Goal: Task Accomplishment & Management: Manage account settings

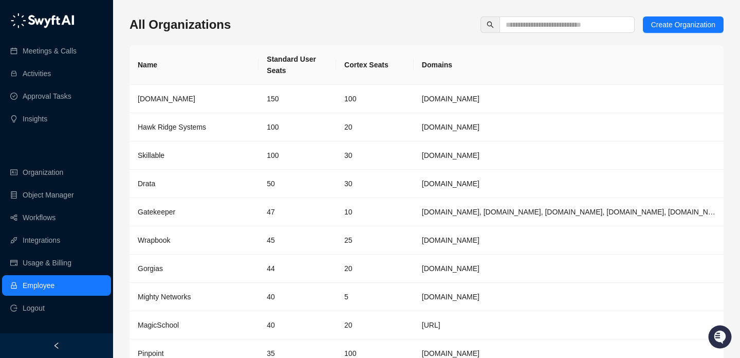
click at [70, 35] on div "Meetings & Calls Activities Approval Tasks Insights" at bounding box center [56, 69] width 113 height 123
click at [72, 46] on link "Meetings & Calls" at bounding box center [50, 51] width 54 height 21
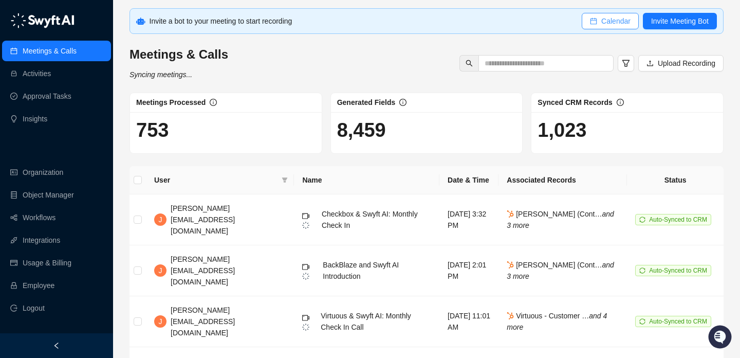
click at [608, 20] on span "Calendar" at bounding box center [615, 20] width 29 height 11
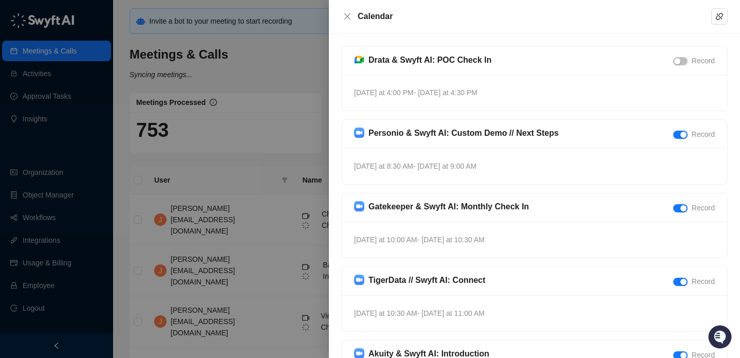
click at [275, 117] on div at bounding box center [370, 179] width 740 height 358
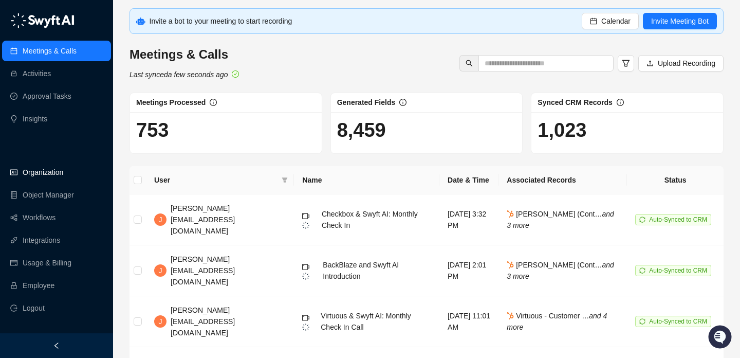
click at [63, 167] on link "Organization" at bounding box center [43, 172] width 41 height 21
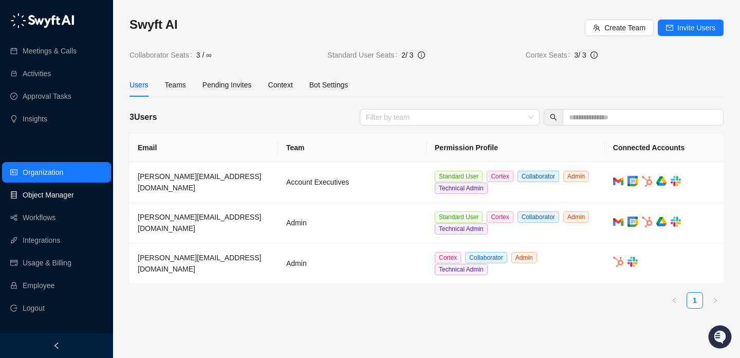
click at [74, 198] on link "Object Manager" at bounding box center [48, 194] width 51 height 21
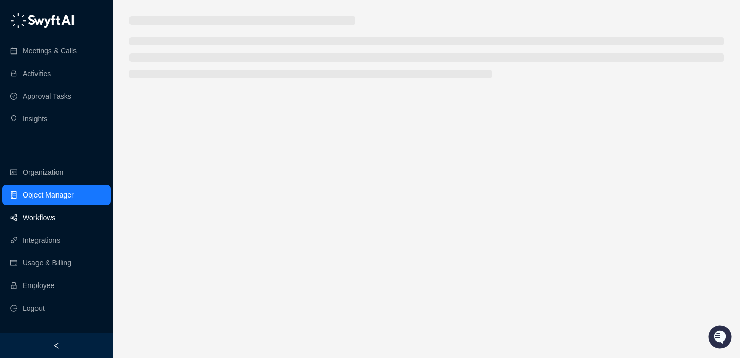
click at [55, 213] on link "Workflows" at bounding box center [39, 217] width 33 height 21
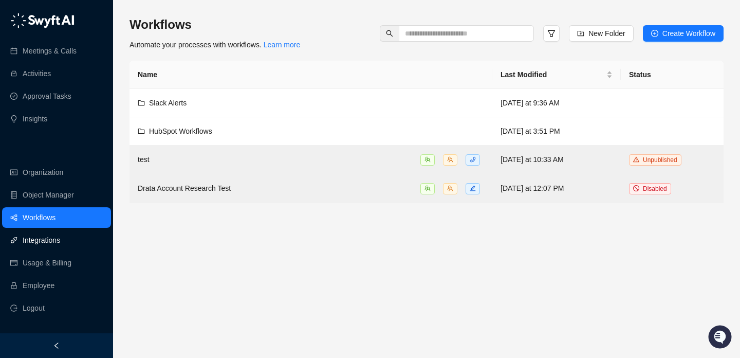
click at [60, 240] on link "Integrations" at bounding box center [41, 240] width 37 height 21
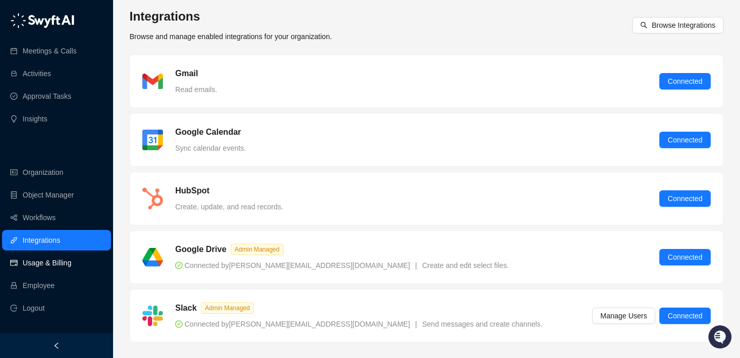
click at [71, 253] on link "Usage & Billing" at bounding box center [47, 262] width 49 height 21
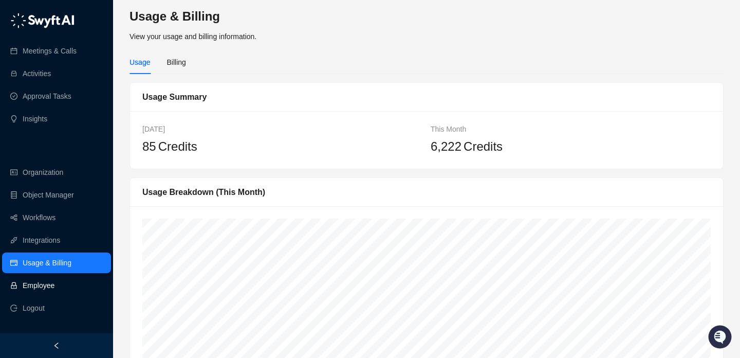
click at [54, 283] on link "Employee" at bounding box center [39, 285] width 32 height 21
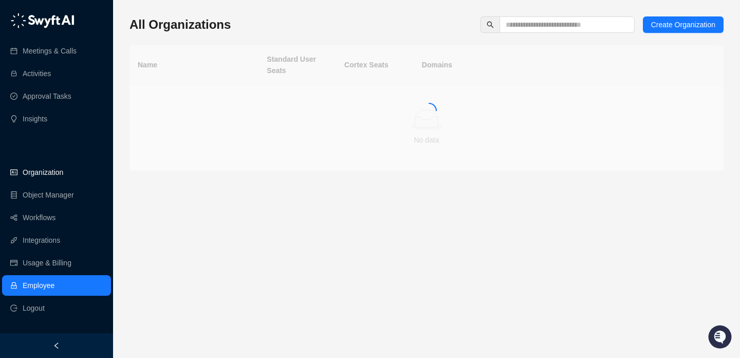
click at [63, 164] on link "Organization" at bounding box center [43, 172] width 41 height 21
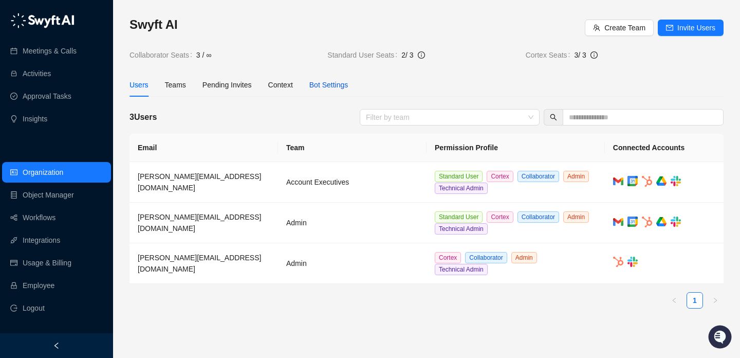
click at [323, 90] on div "Bot Settings" at bounding box center [328, 84] width 39 height 11
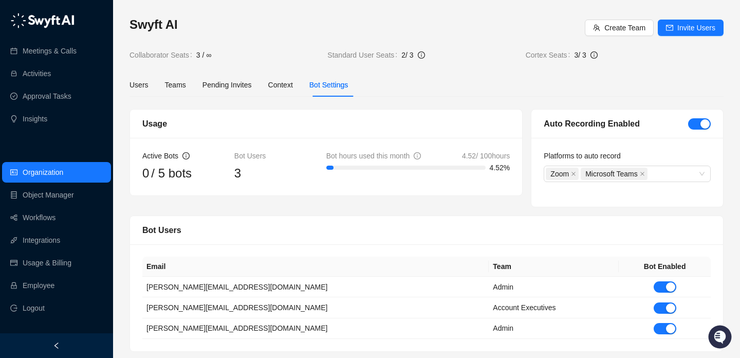
scroll to position [2, 0]
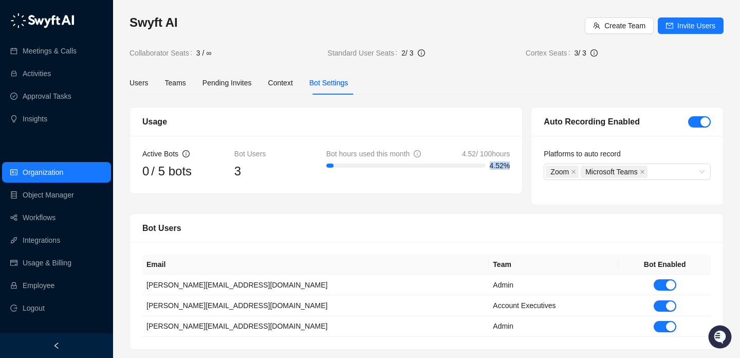
drag, startPoint x: 327, startPoint y: 163, endPoint x: 380, endPoint y: 190, distance: 60.0
click at [379, 190] on div "Active Bots 0 / 5 bots Bot Users 3 Bot hours used this month 4.52 / 100 hours 4…" at bounding box center [326, 165] width 392 height 58
click at [380, 190] on div "Active Bots 0 / 5 bots Bot Users 3 Bot hours used this month 4.52 / 100 hours 4…" at bounding box center [326, 165] width 392 height 58
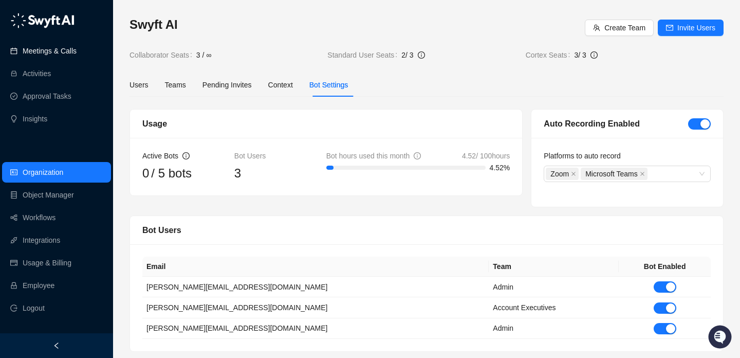
click at [68, 51] on link "Meetings & Calls" at bounding box center [50, 51] width 54 height 21
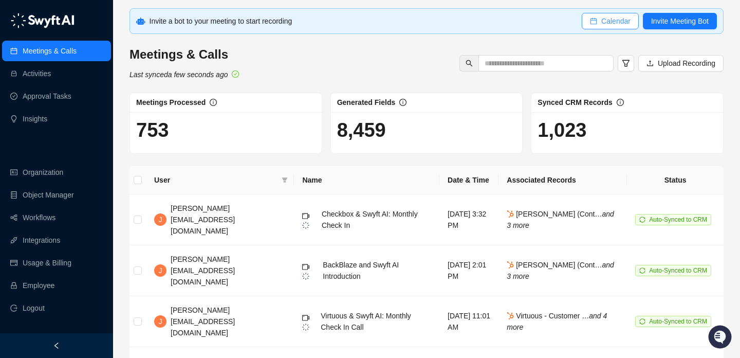
click at [601, 22] on span "Calendar" at bounding box center [615, 20] width 29 height 11
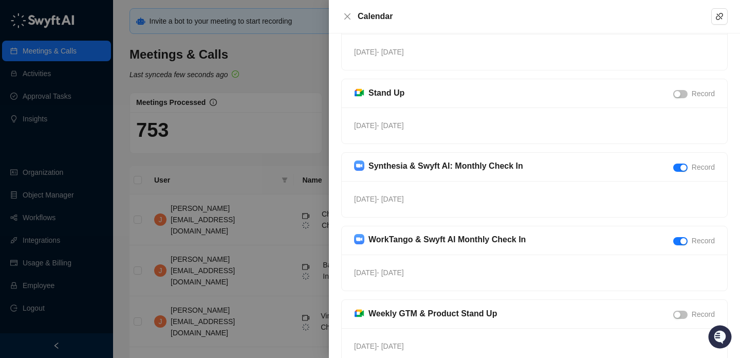
scroll to position [2116, 0]
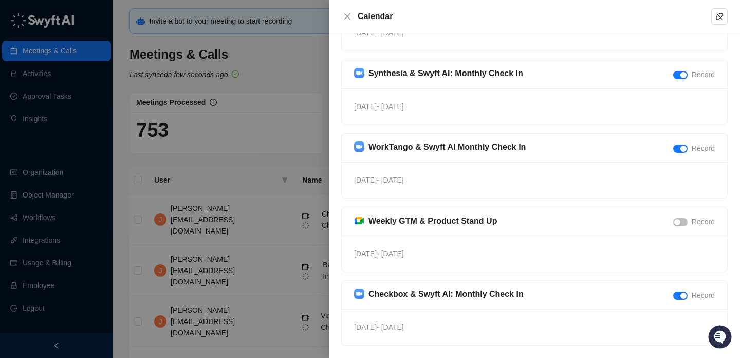
click at [261, 188] on div at bounding box center [370, 179] width 740 height 358
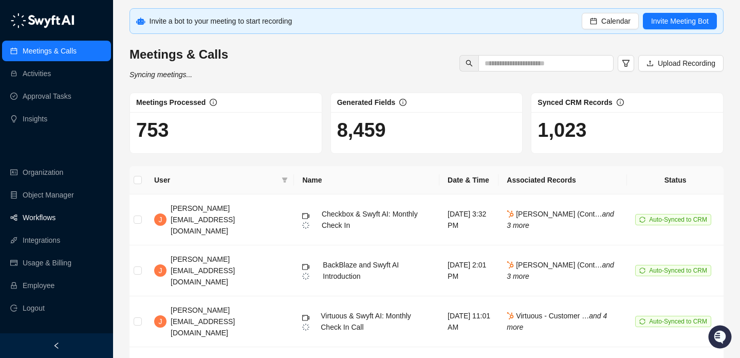
click at [34, 215] on link "Workflows" at bounding box center [39, 217] width 33 height 21
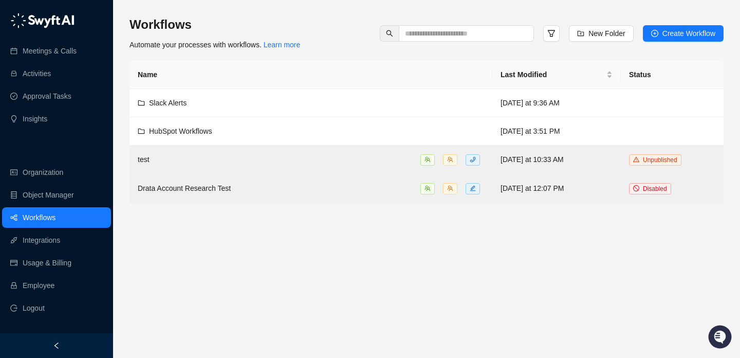
click at [360, 51] on div "Workflows Automate your processes with workflows. Learn more New Folder Create …" at bounding box center [426, 109] width 594 height 186
click at [392, 76] on th "Name" at bounding box center [310, 75] width 363 height 28
click at [77, 55] on link "Meetings & Calls" at bounding box center [50, 51] width 54 height 21
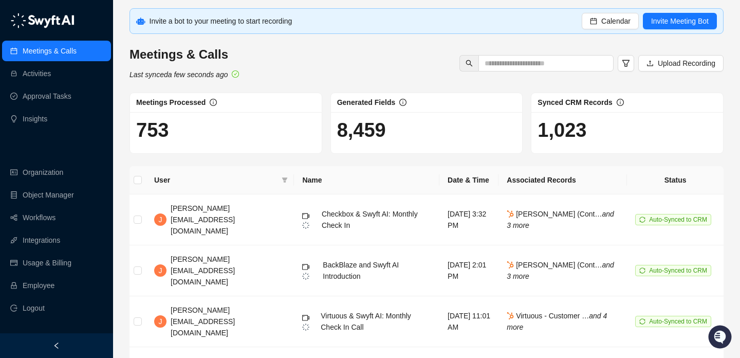
click at [397, 97] on div "Generated Fields" at bounding box center [372, 102] width 70 height 11
click at [386, 102] on span "Generated Fields" at bounding box center [366, 102] width 59 height 8
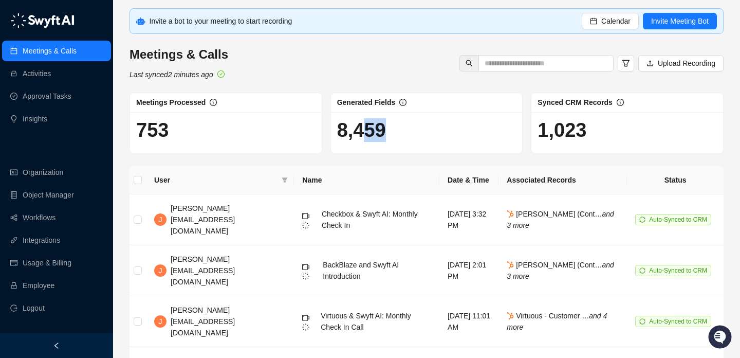
drag, startPoint x: 365, startPoint y: 127, endPoint x: 406, endPoint y: 127, distance: 41.6
click at [406, 127] on h1 "8,459" at bounding box center [426, 130] width 179 height 24
click at [54, 278] on link "Employee" at bounding box center [39, 285] width 32 height 21
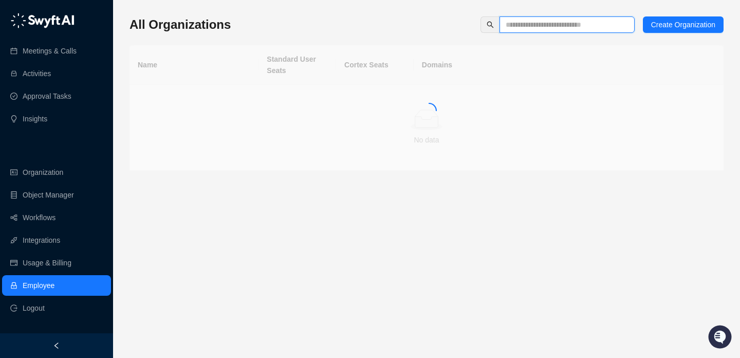
click at [536, 22] on input "text" at bounding box center [562, 24] width 115 height 11
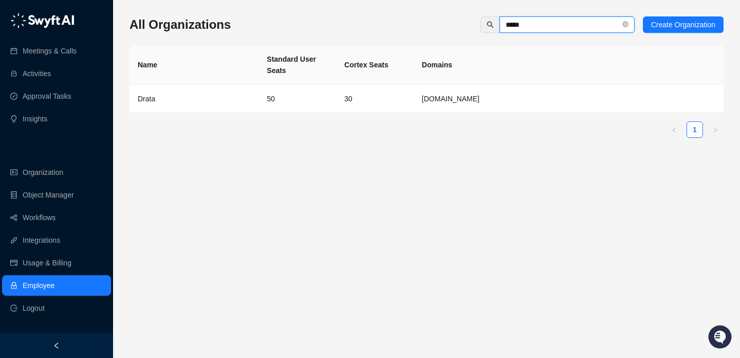
type input "*****"
click at [197, 116] on div "Name Standard User Seats Cortex Seats Domains Drata 50 30 Drata.com 1" at bounding box center [426, 91] width 594 height 92
click at [198, 110] on td "Drata" at bounding box center [193, 99] width 129 height 28
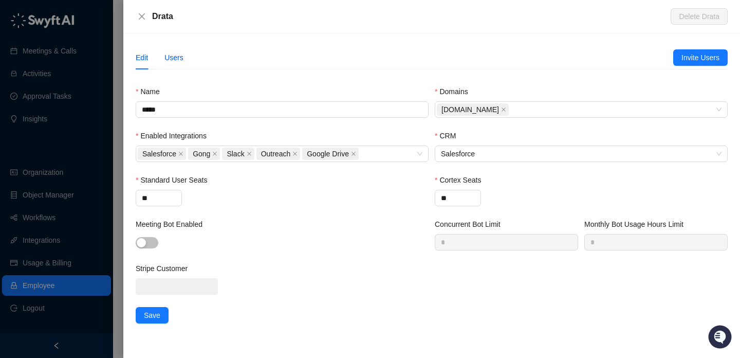
click at [179, 63] on div "Users" at bounding box center [173, 57] width 19 height 11
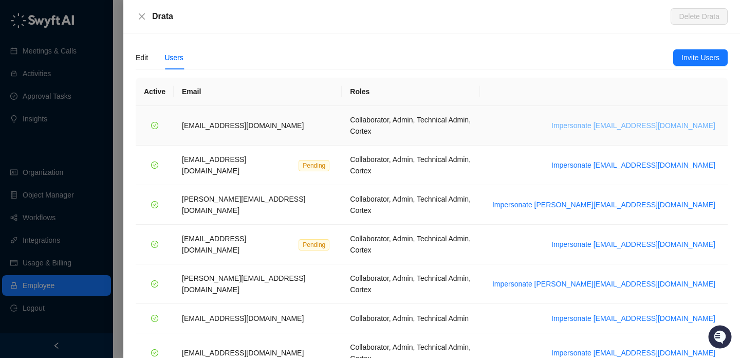
click at [629, 120] on span "Impersonate bradchrisakis@drata.com" at bounding box center [633, 125] width 164 height 11
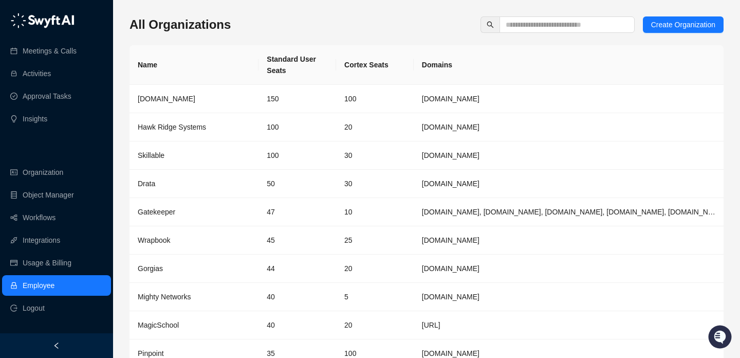
click at [361, 65] on th "Cortex Seats" at bounding box center [375, 65] width 78 height 40
click at [381, 72] on th "Cortex Seats" at bounding box center [375, 65] width 78 height 40
click at [380, 72] on th "Cortex Seats" at bounding box center [375, 65] width 78 height 40
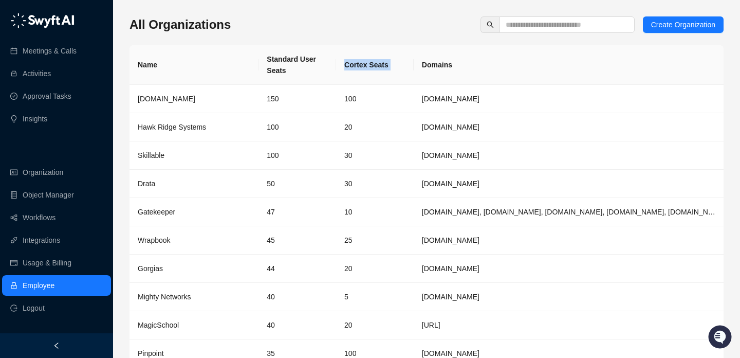
click at [380, 72] on th "Cortex Seats" at bounding box center [375, 65] width 78 height 40
click at [378, 69] on th "Cortex Seats" at bounding box center [375, 65] width 78 height 40
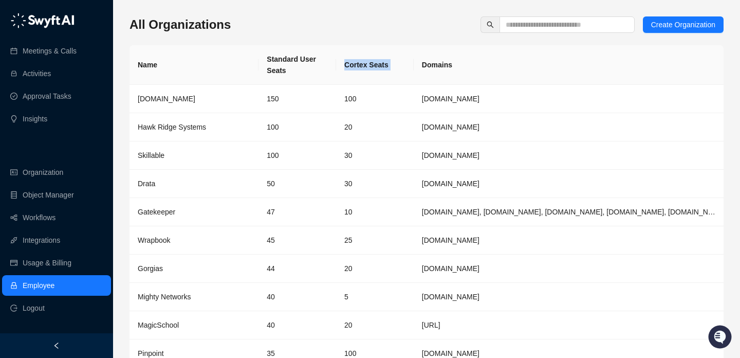
click at [378, 69] on th "Cortex Seats" at bounding box center [375, 65] width 78 height 40
click at [376, 65] on th "Cortex Seats" at bounding box center [375, 65] width 78 height 40
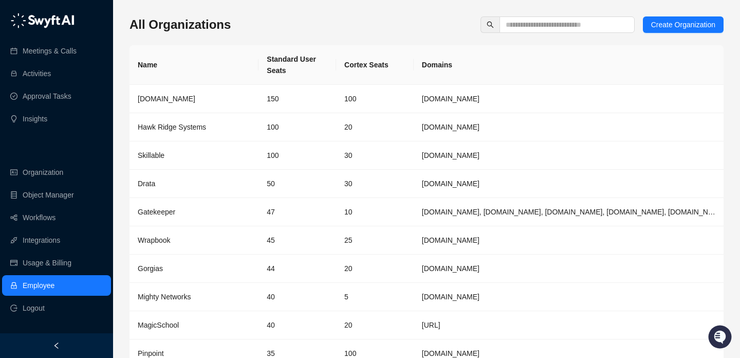
click at [376, 67] on th "Cortex Seats" at bounding box center [375, 65] width 78 height 40
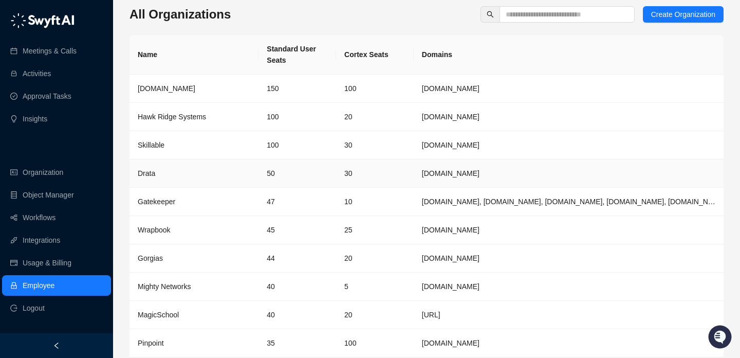
click at [274, 176] on td "50" at bounding box center [297, 173] width 78 height 28
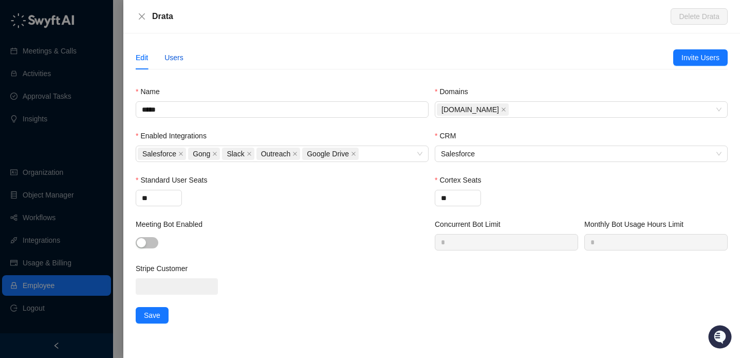
click at [177, 59] on div "Users" at bounding box center [173, 57] width 19 height 11
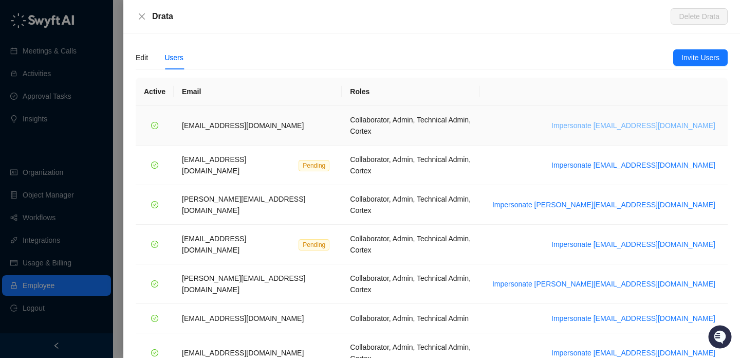
click at [627, 120] on span "Impersonate bradchrisakis@drata.com" at bounding box center [633, 125] width 164 height 11
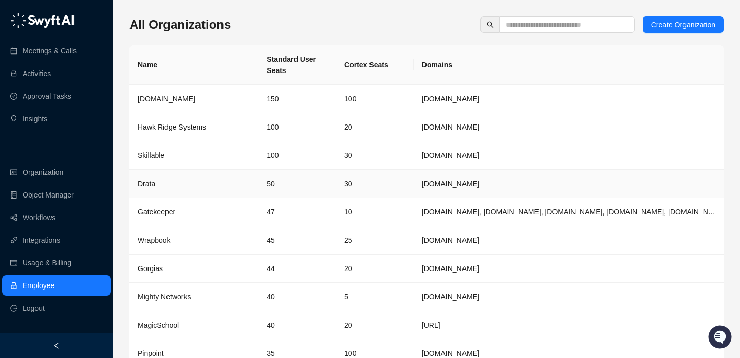
click at [211, 176] on td "Drata" at bounding box center [193, 184] width 129 height 28
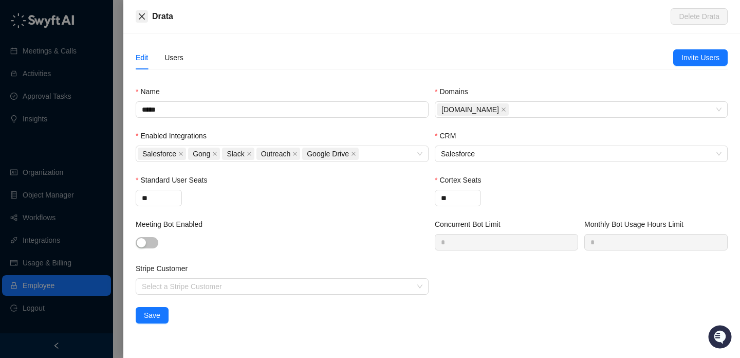
click at [140, 11] on button "Close" at bounding box center [142, 16] width 12 height 12
